Goal: Information Seeking & Learning: Learn about a topic

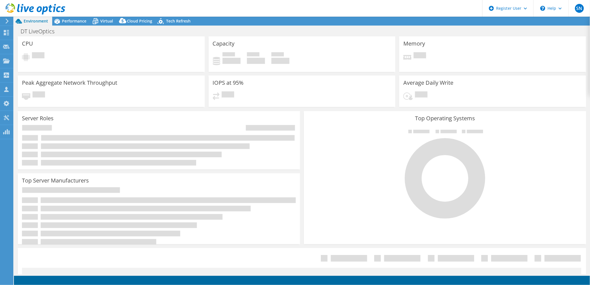
select select "USEast"
select select "USD"
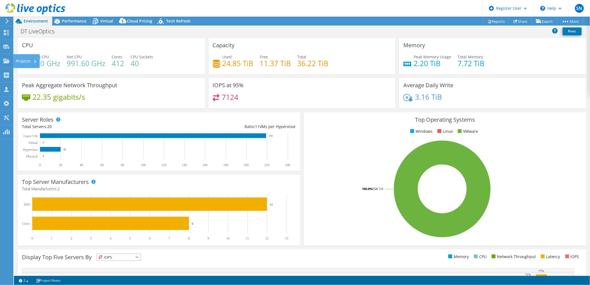
click at [14, 57] on div "Projects" at bounding box center [26, 61] width 27 height 14
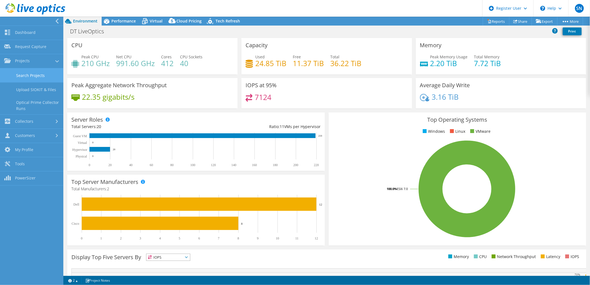
click at [35, 75] on link "Search Projects" at bounding box center [31, 75] width 63 height 14
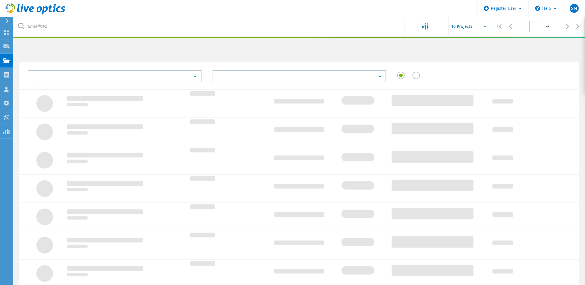
type input "1"
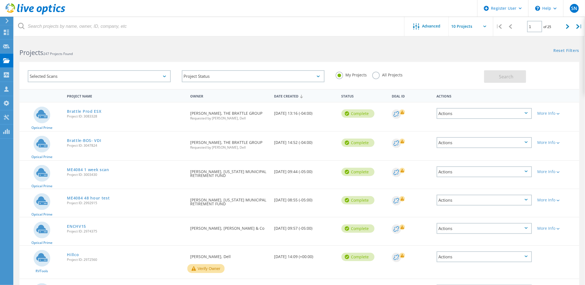
click at [372, 76] on label "All Projects" at bounding box center [387, 74] width 30 height 5
click at [0, 0] on input "All Projects" at bounding box center [0, 0] width 0 height 0
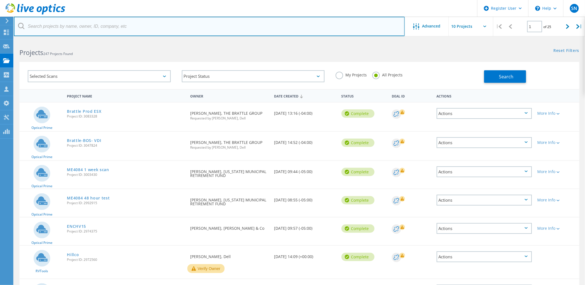
click at [80, 22] on input "text" at bounding box center [209, 26] width 391 height 19
paste input "fcsamerica.com"
type input "fcsamerica.com"
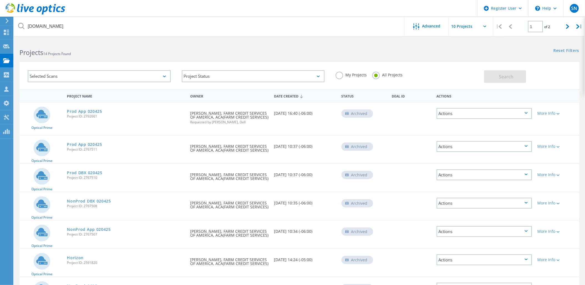
click at [456, 113] on div "Actions" at bounding box center [484, 113] width 95 height 11
click at [81, 109] on link "Prod App 020425" at bounding box center [84, 111] width 35 height 4
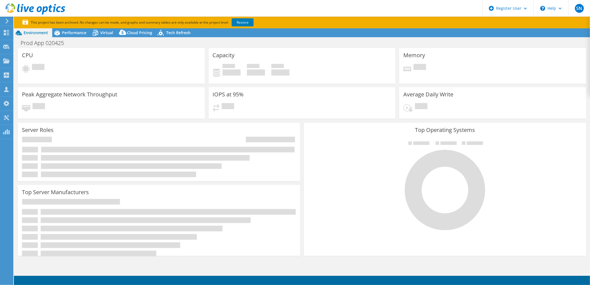
select select "USD"
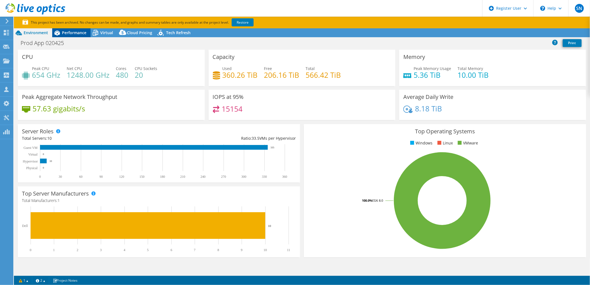
click at [74, 29] on div "Performance" at bounding box center [71, 32] width 38 height 9
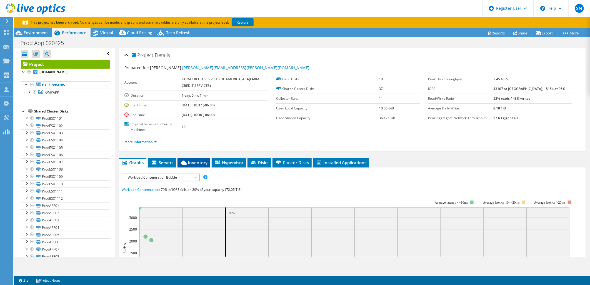
click at [193, 161] on span "Inventory" at bounding box center [193, 163] width 27 height 6
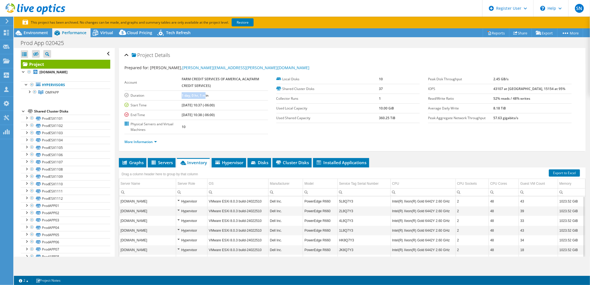
drag, startPoint x: 193, startPoint y: 92, endPoint x: 226, endPoint y: 95, distance: 32.8
click at [223, 94] on tr "Duration 1 day, 0 hr, 1 min" at bounding box center [195, 95] width 143 height 10
drag, startPoint x: 226, startPoint y: 95, endPoint x: 245, endPoint y: 141, distance: 50.3
click at [245, 141] on ul "More Information" at bounding box center [351, 140] width 455 height 7
drag, startPoint x: 356, startPoint y: 201, endPoint x: 332, endPoint y: 201, distance: 24.4
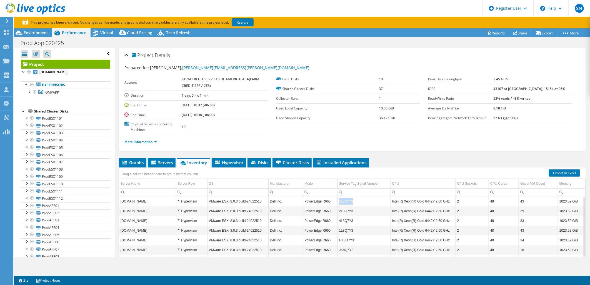
click at [332, 201] on tr "ompappesx05th.fcsamerica.com Hypervisor VMware ESXi 8.0.3 build-24022510 Dell I…" at bounding box center [352, 201] width 466 height 10
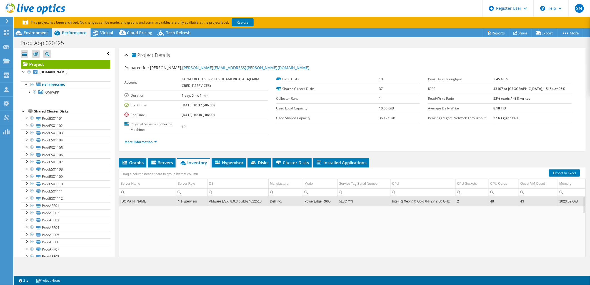
copy tr "5L8Q7Y3"
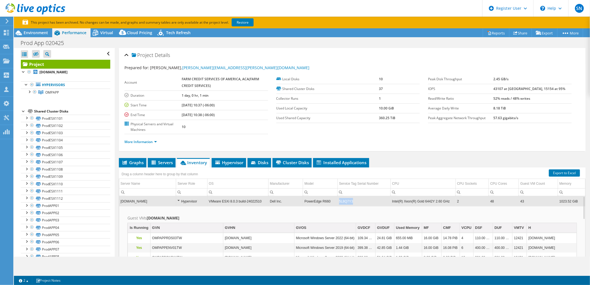
copy td "5L8Q7Y3"
drag, startPoint x: 356, startPoint y: 201, endPoint x: 337, endPoint y: 199, distance: 19.0
click at [337, 199] on td "5L8Q7Y3" at bounding box center [363, 201] width 53 height 10
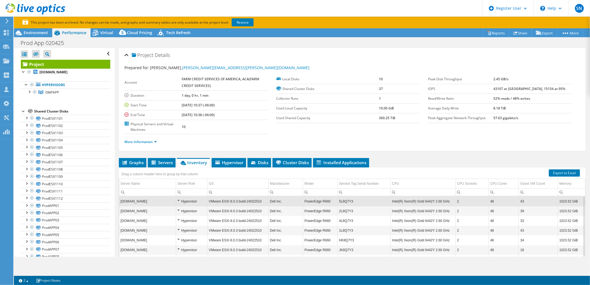
drag, startPoint x: 180, startPoint y: 105, endPoint x: 199, endPoint y: 105, distance: 19.2
click at [199, 105] on tr "Start Time 02/04/2025, 10:37 (-06:00)" at bounding box center [195, 105] width 143 height 10
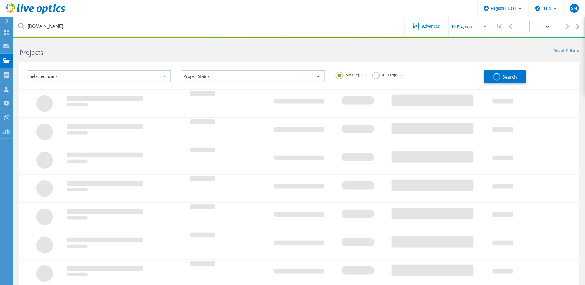
type input "1"
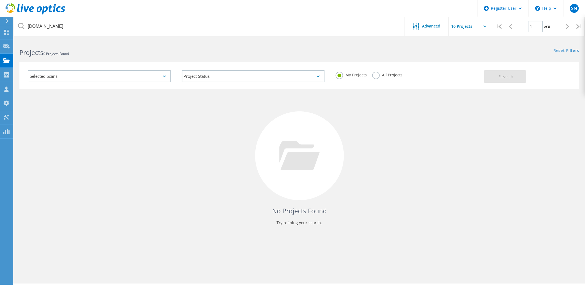
click at [375, 75] on label "All Projects" at bounding box center [387, 74] width 30 height 5
click at [0, 0] on input "All Projects" at bounding box center [0, 0] width 0 height 0
click at [507, 75] on span "Search" at bounding box center [506, 77] width 14 height 6
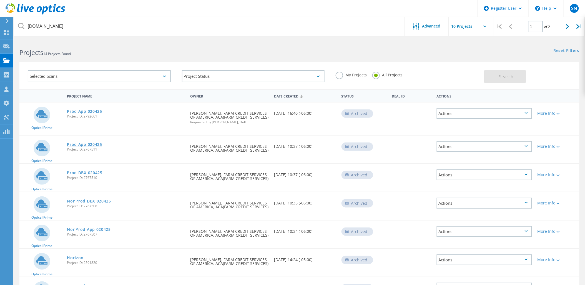
click at [79, 143] on link "Prod App 020425" at bounding box center [84, 144] width 35 height 4
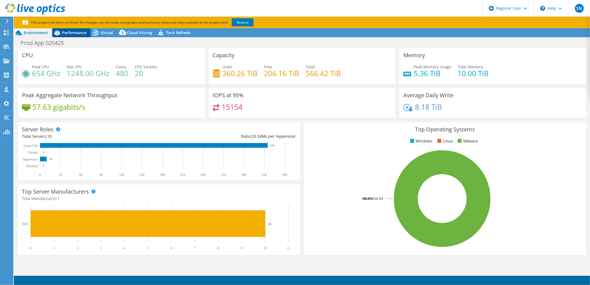
click at [79, 33] on span "Performance" at bounding box center [74, 32] width 24 height 5
select select "USD"
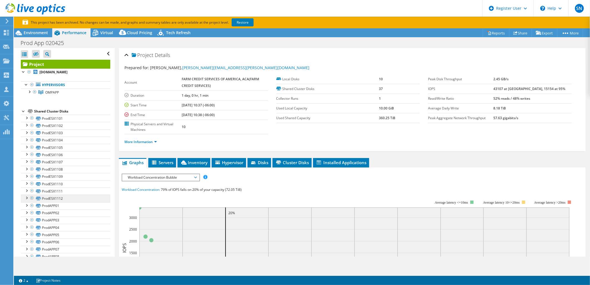
scroll to position [135, 0]
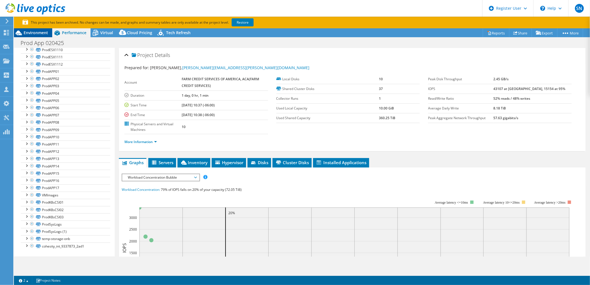
click at [38, 33] on span "Environment" at bounding box center [36, 32] width 24 height 5
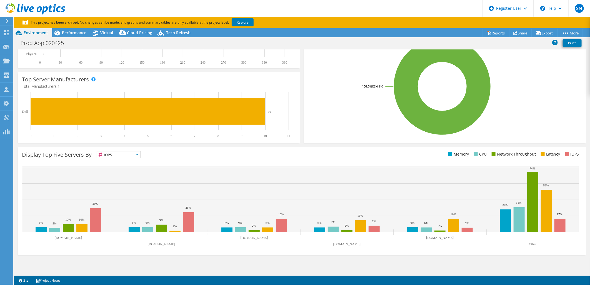
scroll to position [0, 0]
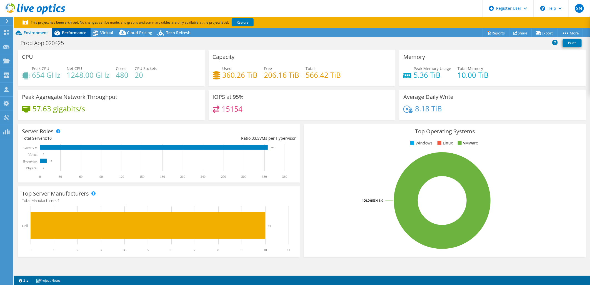
click at [81, 34] on span "Performance" at bounding box center [74, 32] width 24 height 5
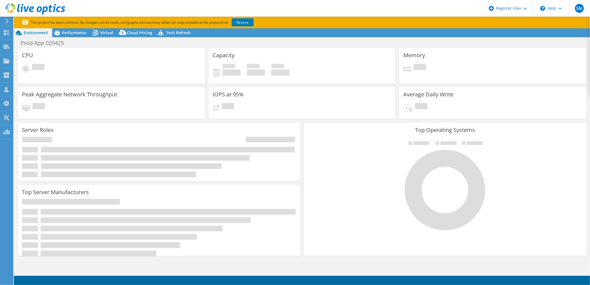
select select "USD"
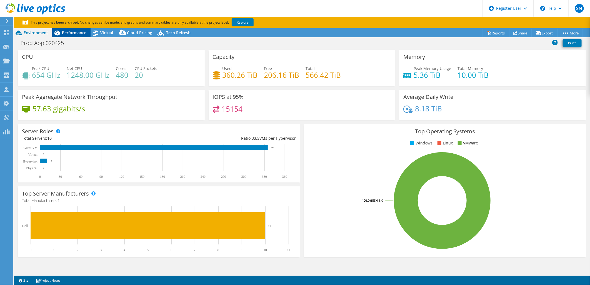
click at [67, 32] on span "Performance" at bounding box center [74, 32] width 24 height 5
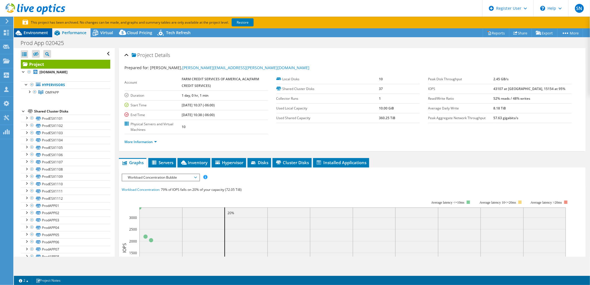
click at [40, 34] on span "Environment" at bounding box center [36, 32] width 24 height 5
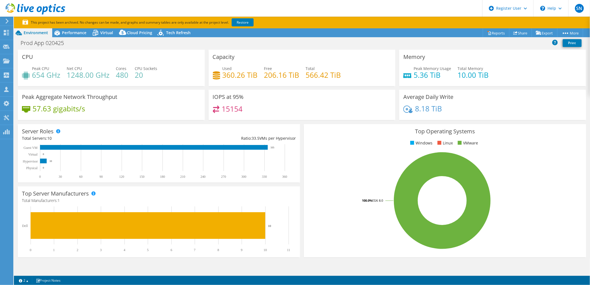
drag, startPoint x: 66, startPoint y: 34, endPoint x: 104, endPoint y: 25, distance: 39.1
click at [66, 34] on span "Performance" at bounding box center [74, 32] width 24 height 5
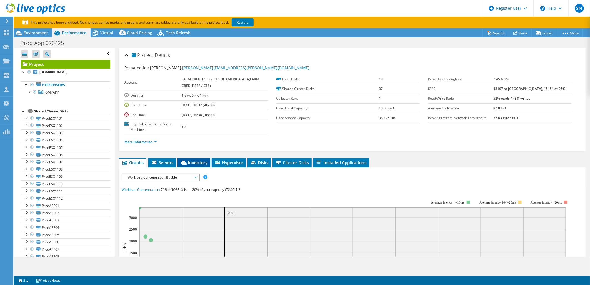
click at [196, 161] on span "Inventory" at bounding box center [193, 163] width 27 height 6
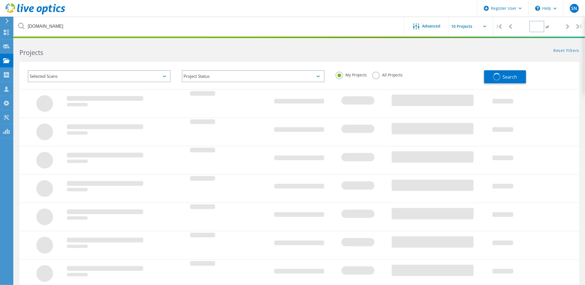
type input "1"
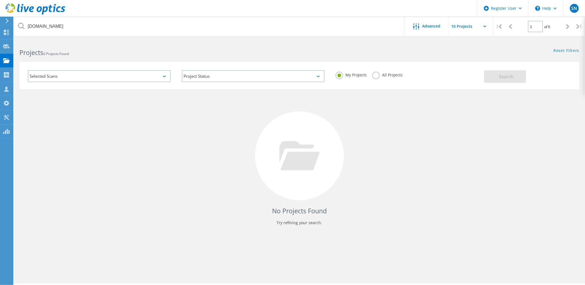
click at [377, 74] on label "All Projects" at bounding box center [387, 74] width 30 height 5
click at [0, 0] on input "All Projects" at bounding box center [0, 0] width 0 height 0
click at [515, 74] on button "Search" at bounding box center [505, 76] width 42 height 12
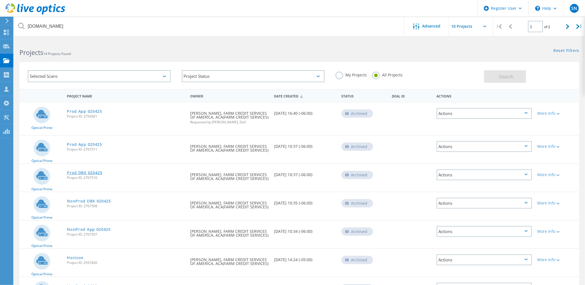
click at [89, 171] on link "Prod DBX 020425" at bounding box center [85, 173] width 36 height 4
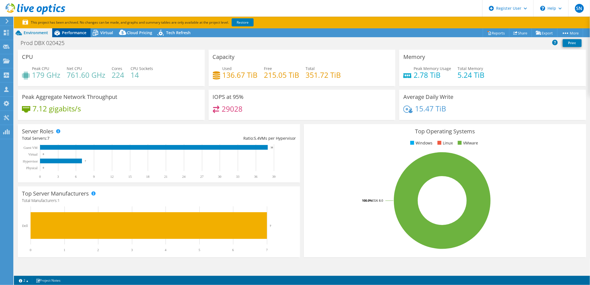
click at [80, 35] on span "Performance" at bounding box center [74, 32] width 24 height 5
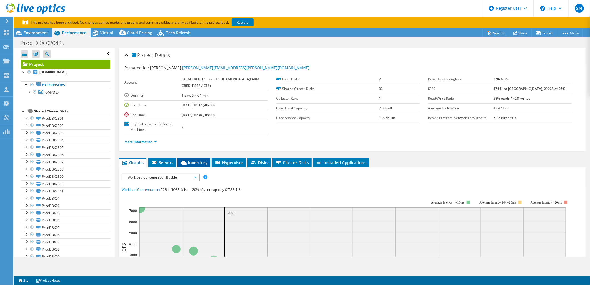
click at [201, 158] on li "Inventory" at bounding box center [193, 162] width 33 height 9
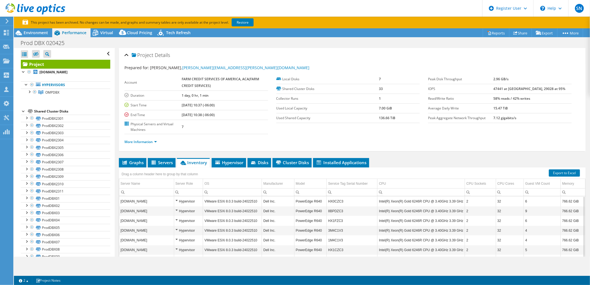
drag, startPoint x: 229, startPoint y: 129, endPoint x: 212, endPoint y: 128, distance: 17.2
click at [228, 129] on td "7" at bounding box center [225, 127] width 86 height 14
